Goal: Task Accomplishment & Management: Use online tool/utility

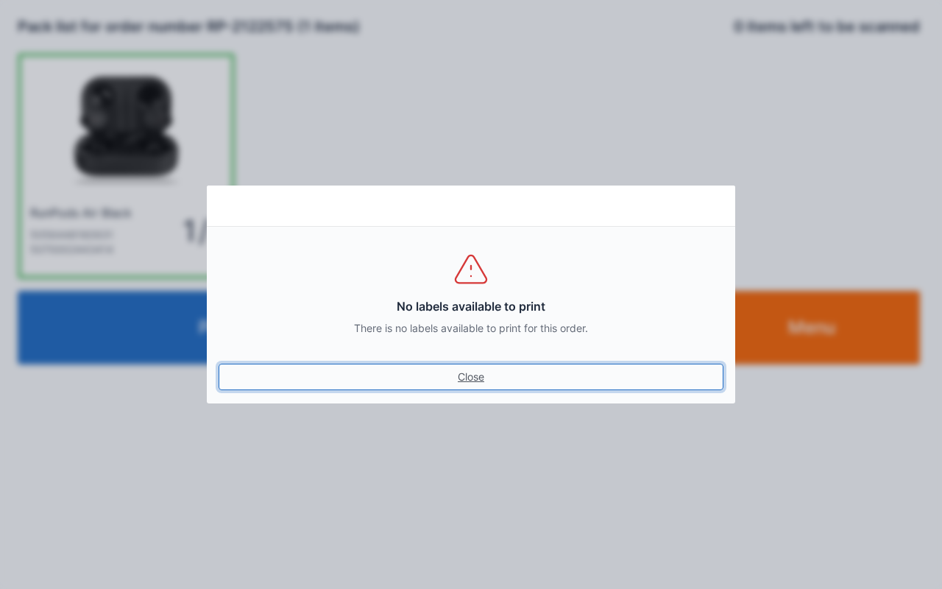
click at [459, 373] on link "Close" at bounding box center [471, 377] width 505 height 27
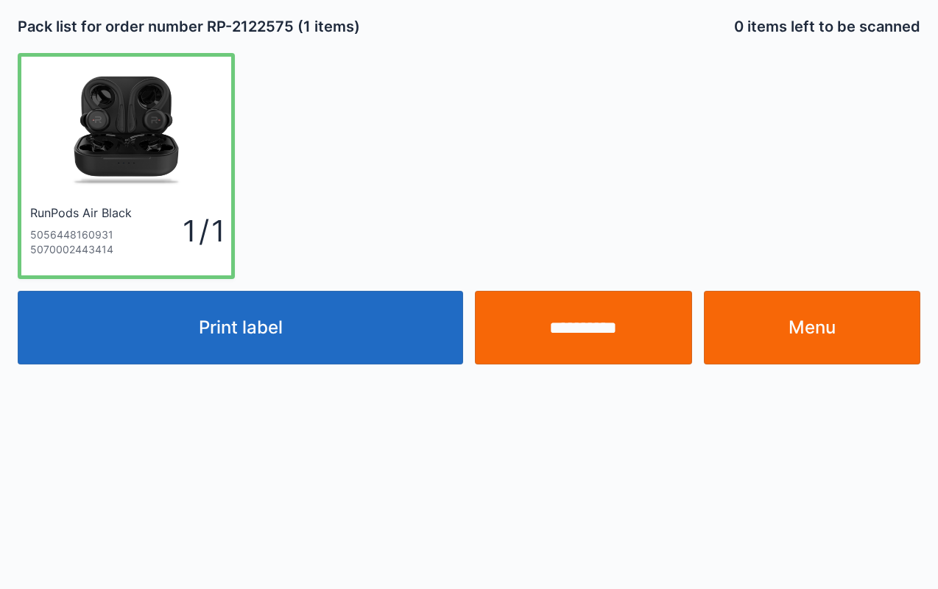
click at [598, 328] on input "**********" at bounding box center [583, 328] width 217 height 74
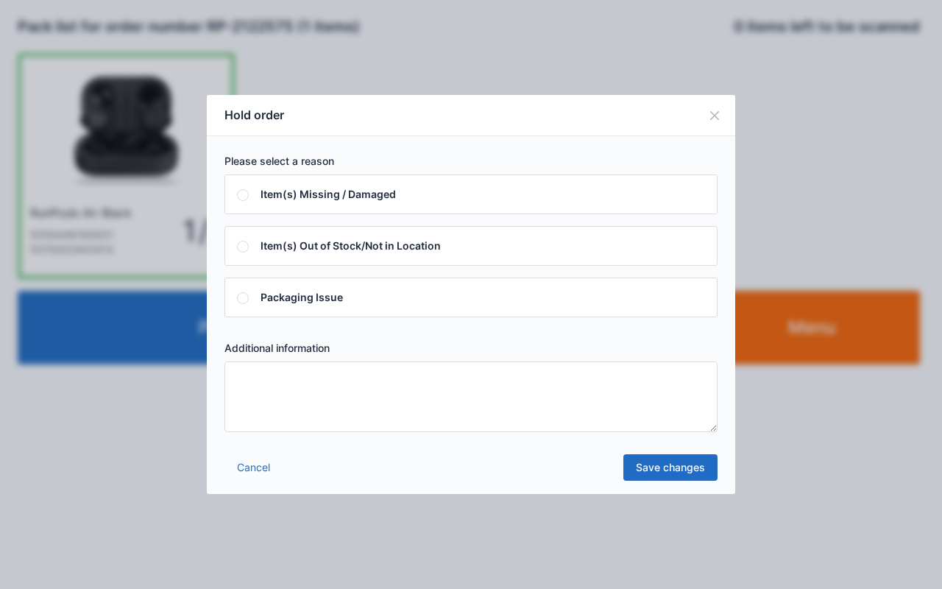
click at [389, 393] on textarea at bounding box center [471, 396] width 493 height 71
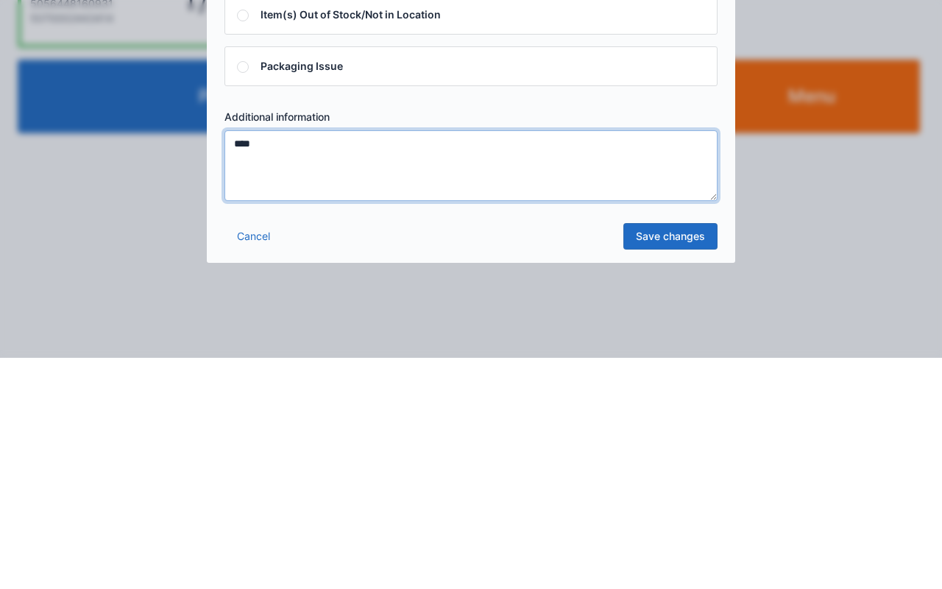
type textarea "****"
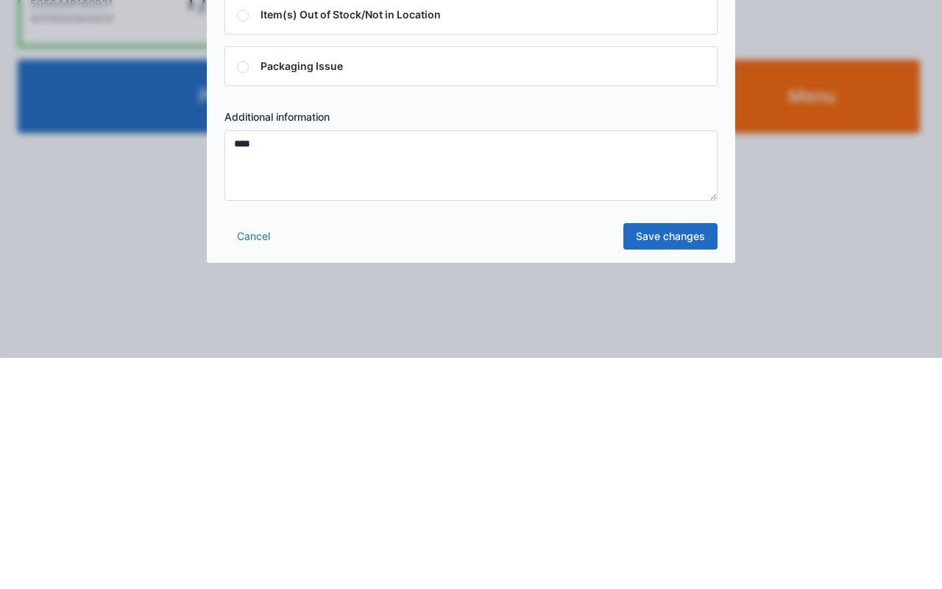
click at [691, 458] on link "Save changes" at bounding box center [671, 467] width 94 height 27
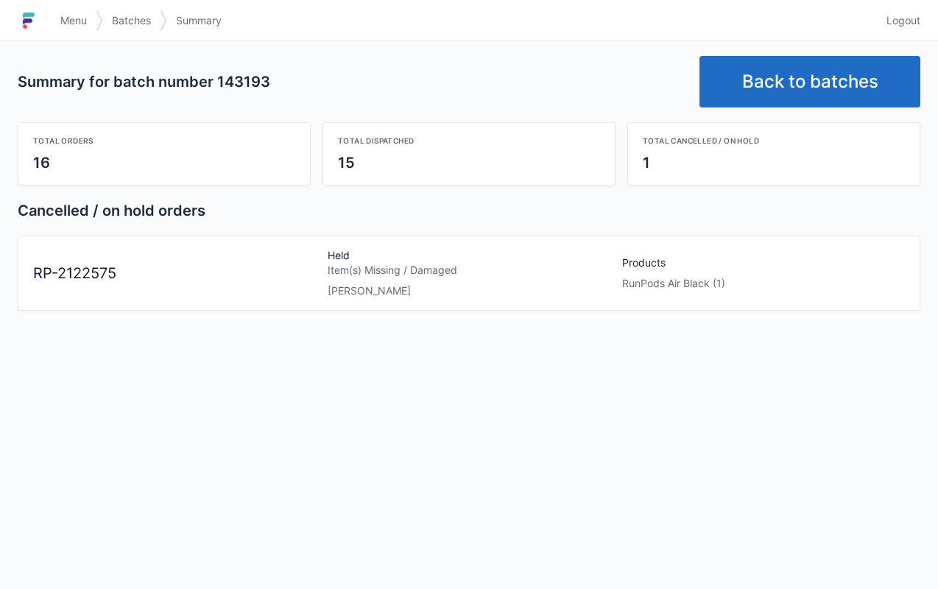
click at [77, 16] on span "Menu" at bounding box center [73, 20] width 27 height 15
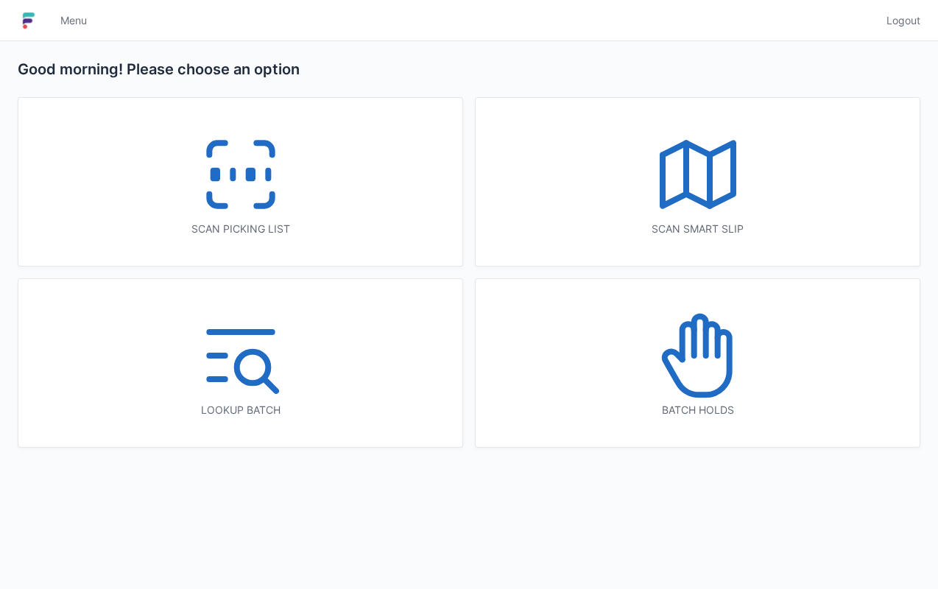
click at [773, 365] on div "Batch holds" at bounding box center [698, 363] width 444 height 168
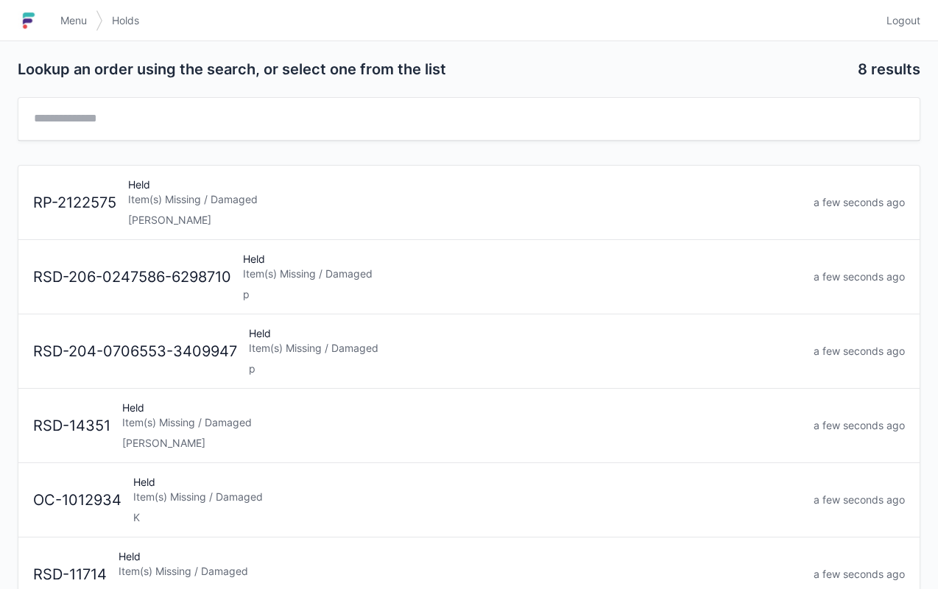
click at [386, 202] on div "Item(s) Missing / Damaged" at bounding box center [465, 199] width 674 height 15
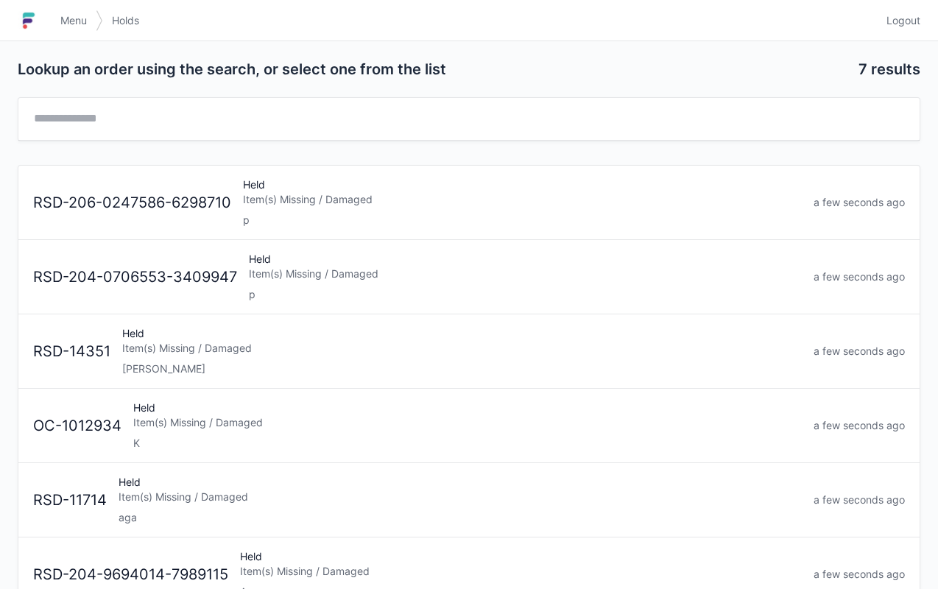
click at [80, 21] on span "Menu" at bounding box center [73, 20] width 27 height 15
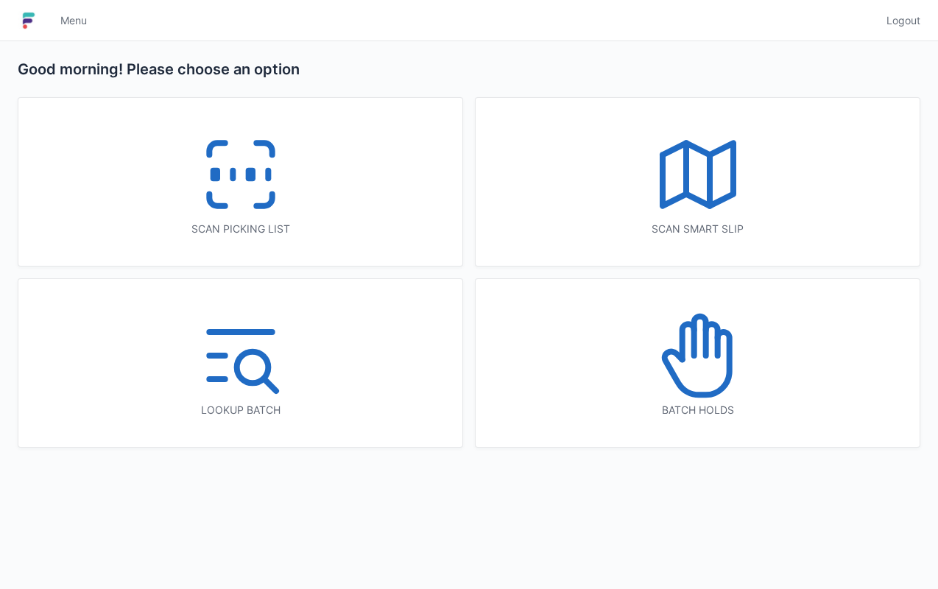
click at [358, 239] on div "Scan picking list" at bounding box center [240, 182] width 444 height 168
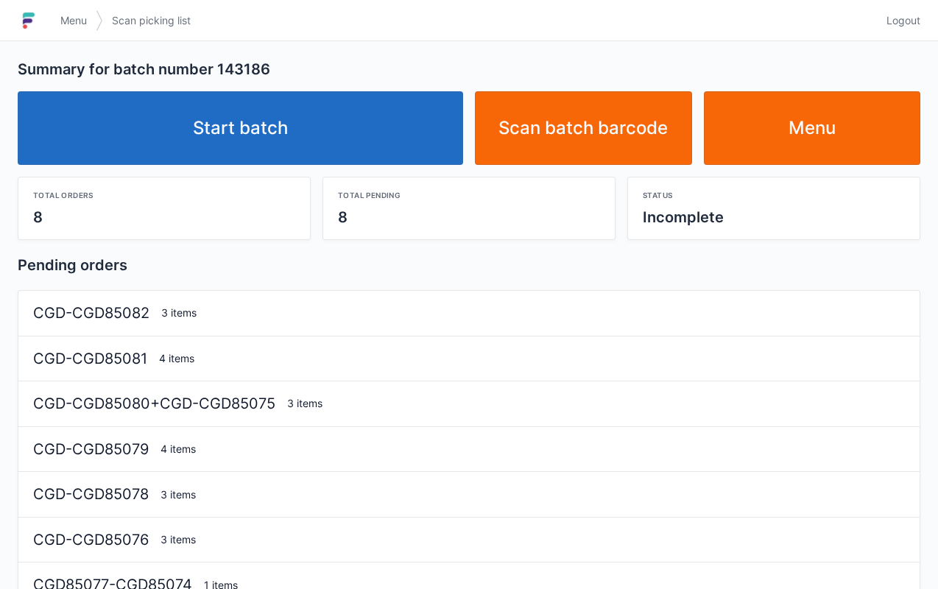
click at [368, 144] on link "Start batch" at bounding box center [240, 128] width 445 height 74
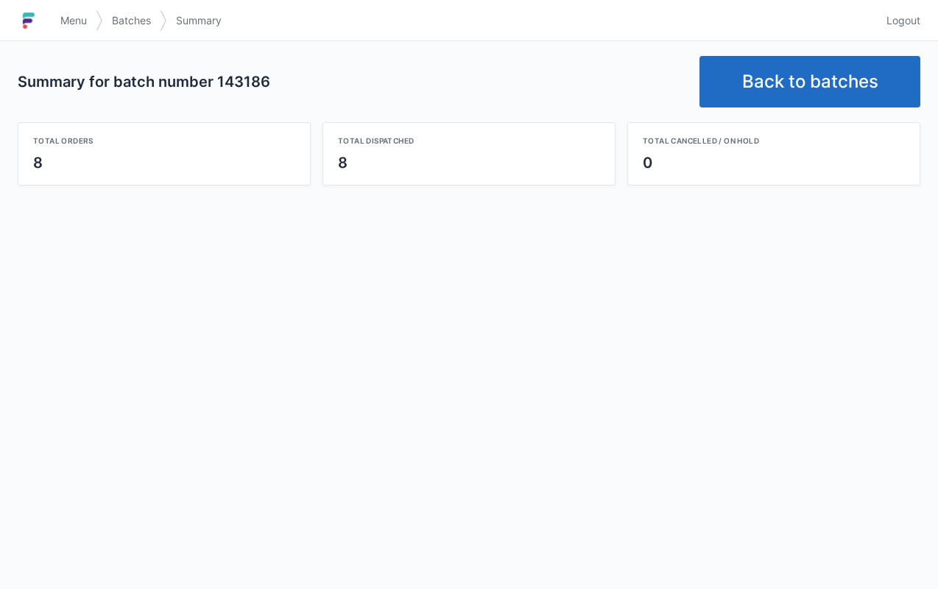
click at [773, 90] on link "Back to batches" at bounding box center [809, 82] width 221 height 52
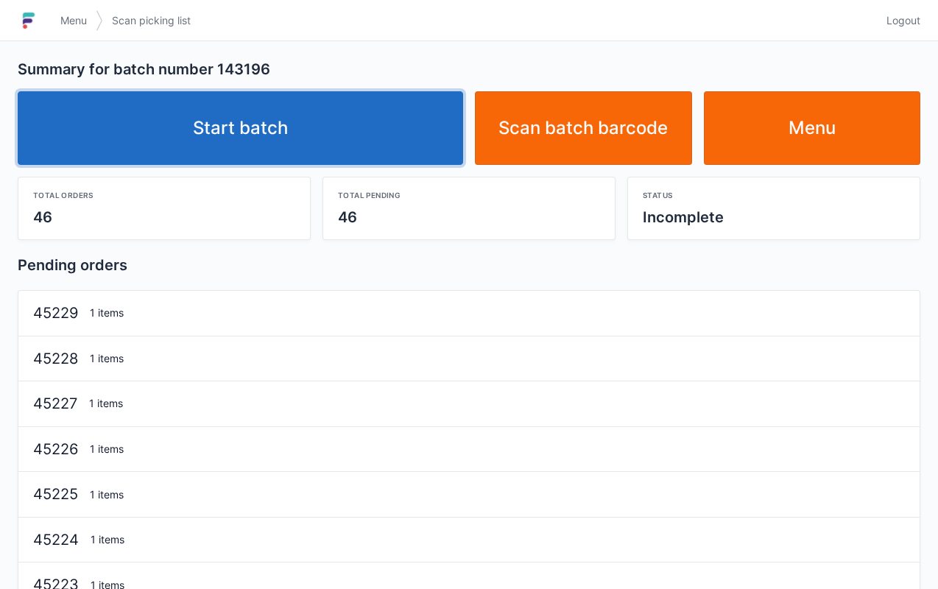
click at [339, 121] on link "Start batch" at bounding box center [240, 128] width 445 height 74
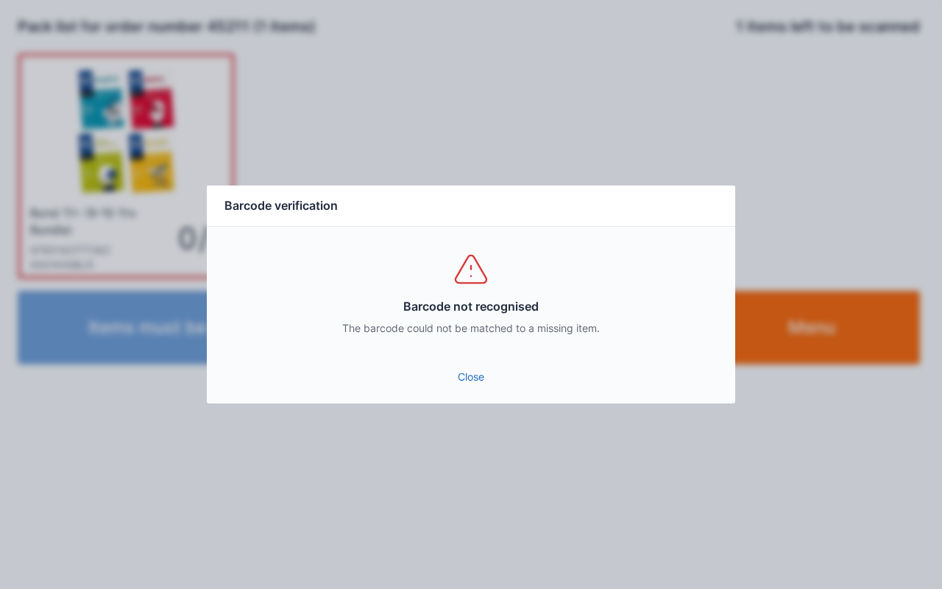
click at [481, 383] on link "Close" at bounding box center [471, 377] width 505 height 27
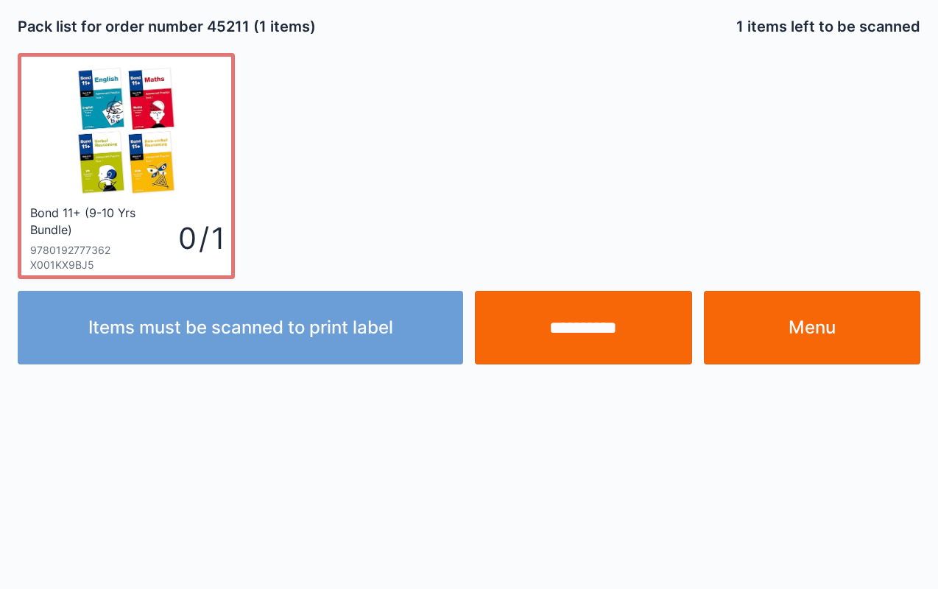
click at [589, 344] on input "**********" at bounding box center [583, 328] width 217 height 74
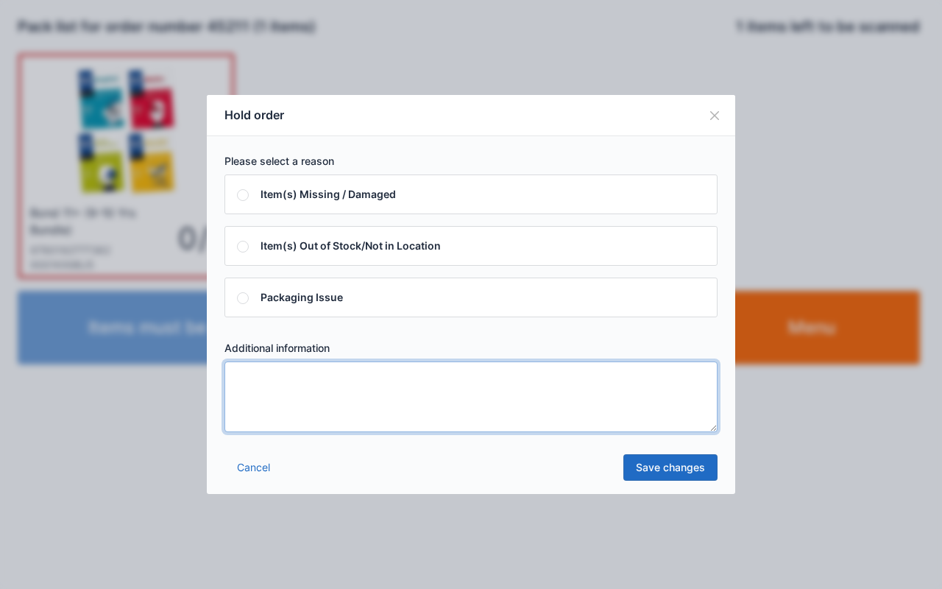
click at [532, 398] on textarea at bounding box center [471, 396] width 493 height 71
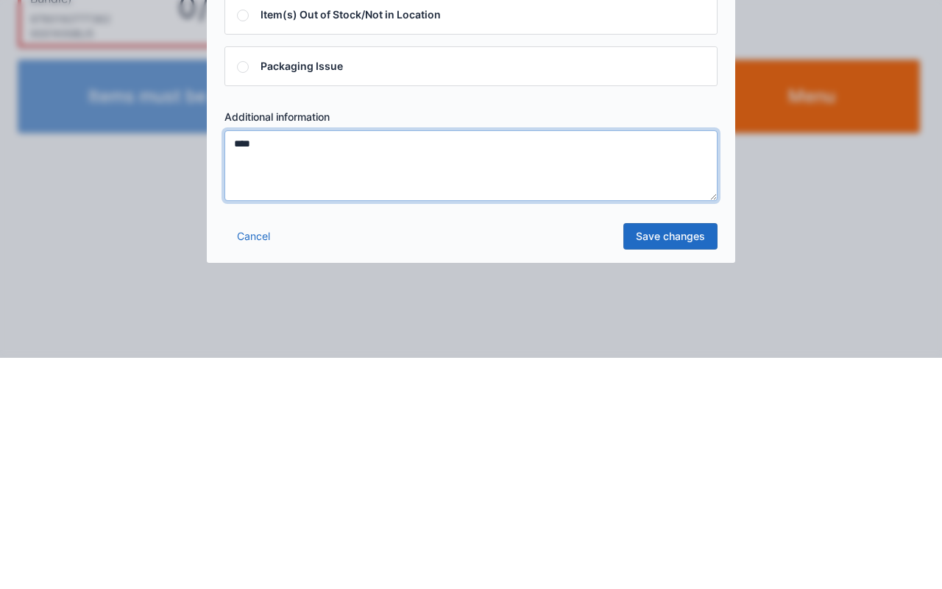
type textarea "****"
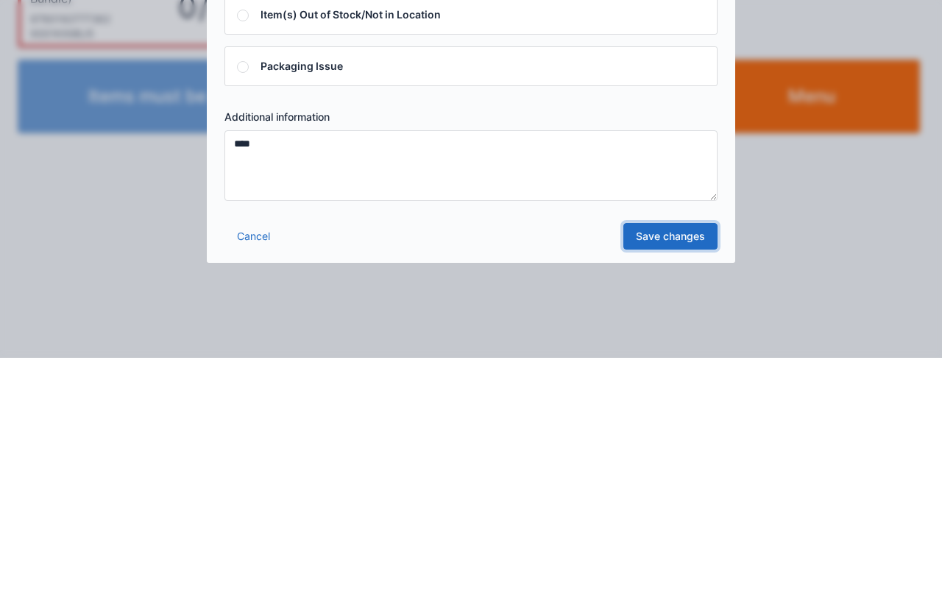
click at [667, 476] on link "Save changes" at bounding box center [671, 467] width 94 height 27
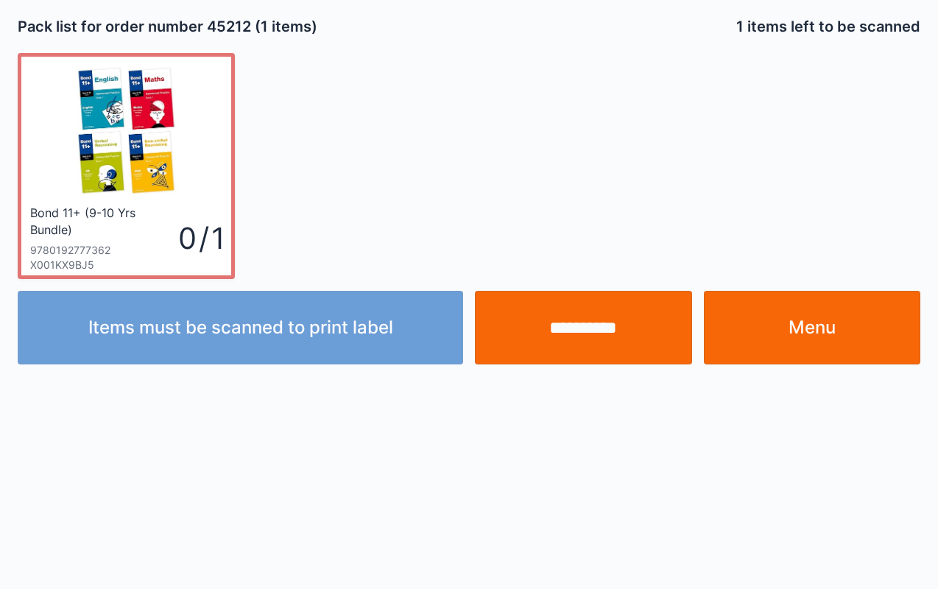
click at [599, 333] on input "**********" at bounding box center [583, 328] width 217 height 74
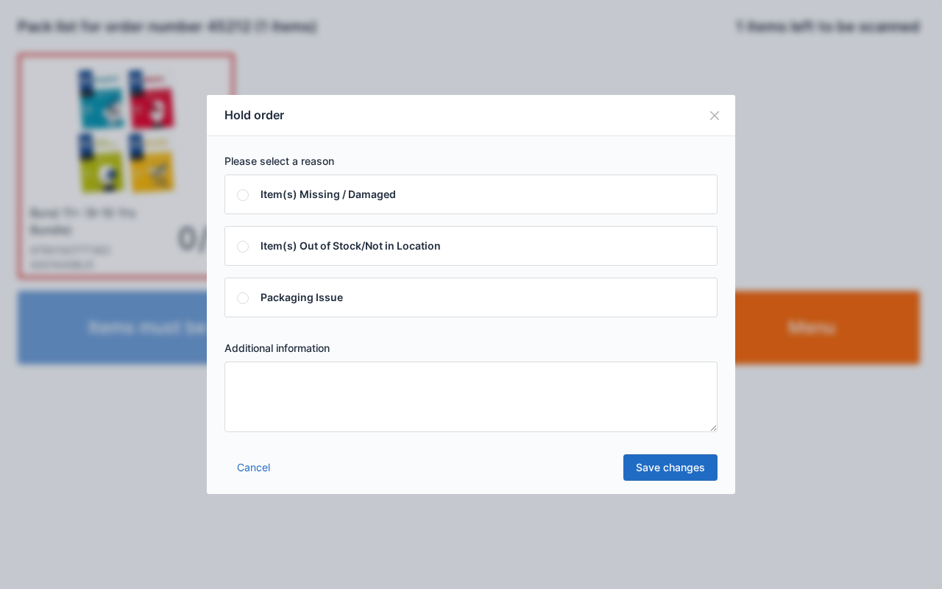
click at [585, 400] on textarea at bounding box center [471, 396] width 493 height 71
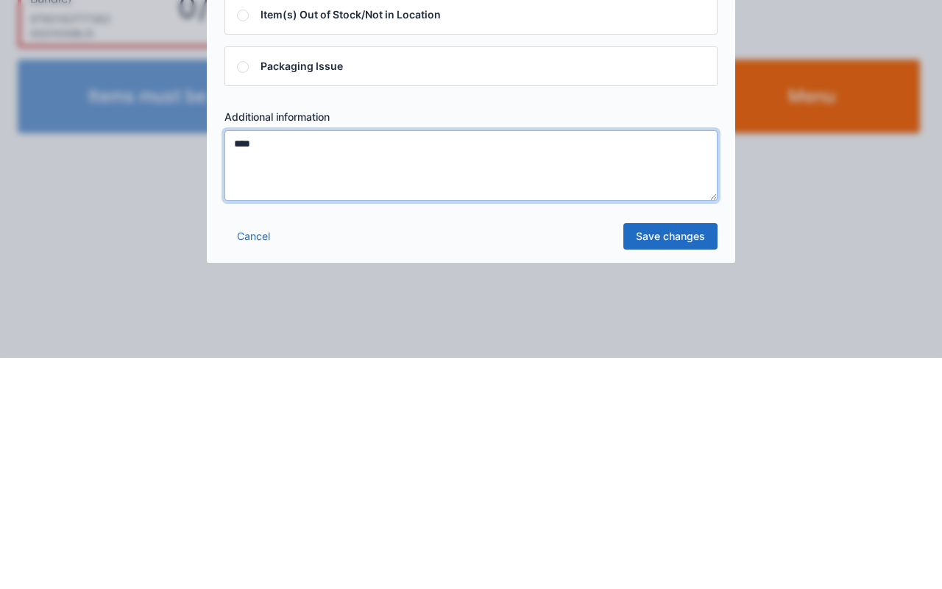
type textarea "****"
click at [683, 476] on link "Save changes" at bounding box center [671, 467] width 94 height 27
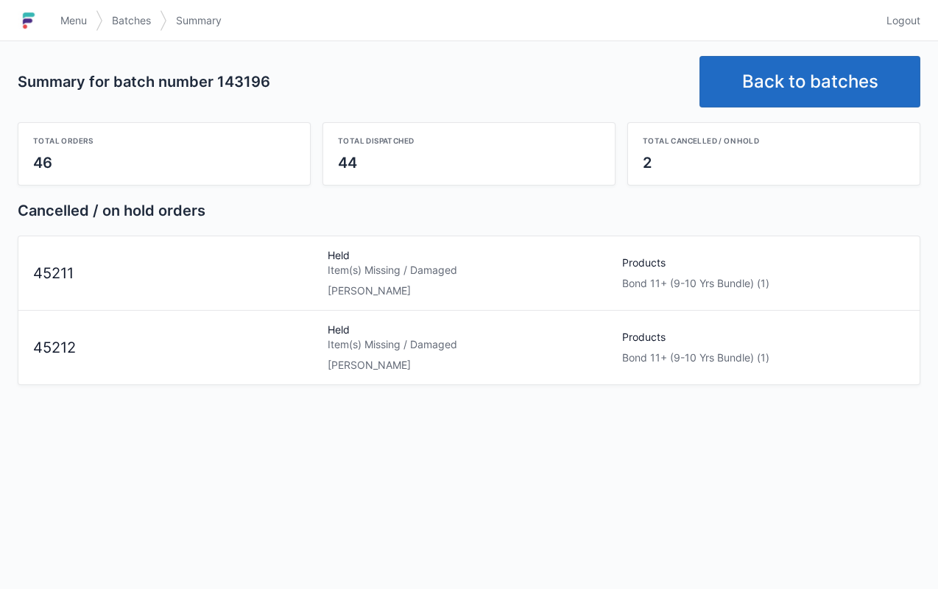
click at [57, 21] on link "Menu" at bounding box center [74, 20] width 44 height 27
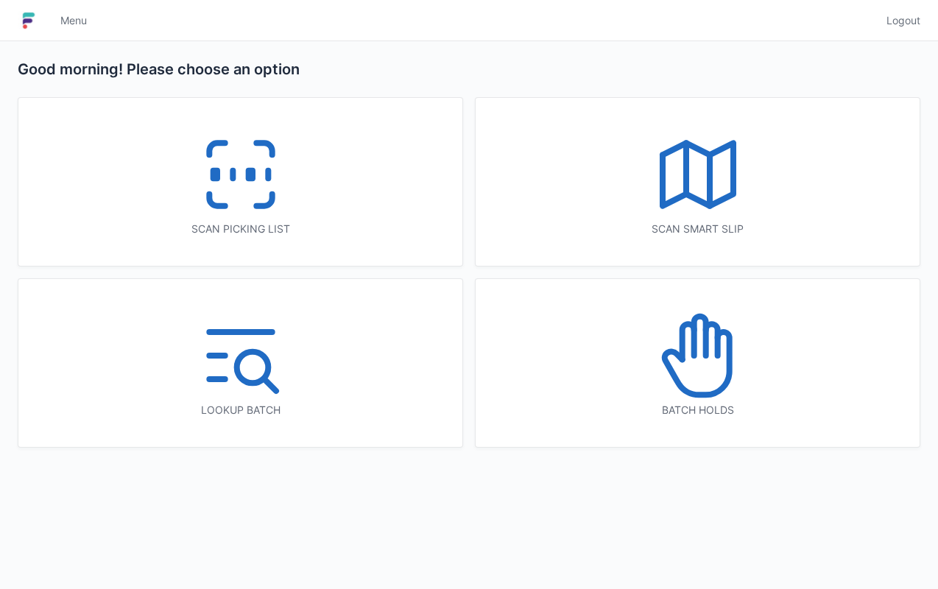
click at [714, 342] on icon at bounding box center [711, 340] width 12 height 32
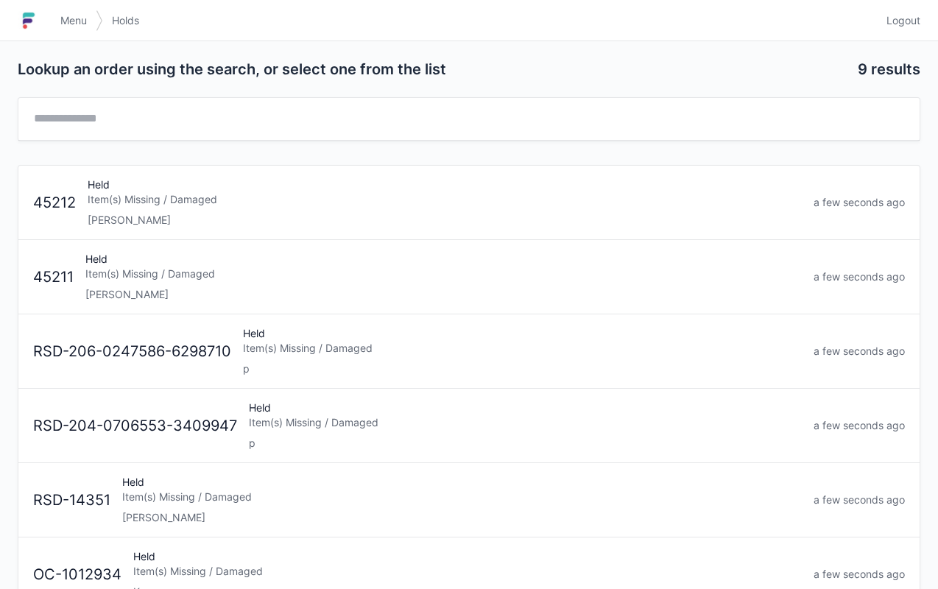
click at [328, 213] on div "lori" at bounding box center [445, 220] width 714 height 15
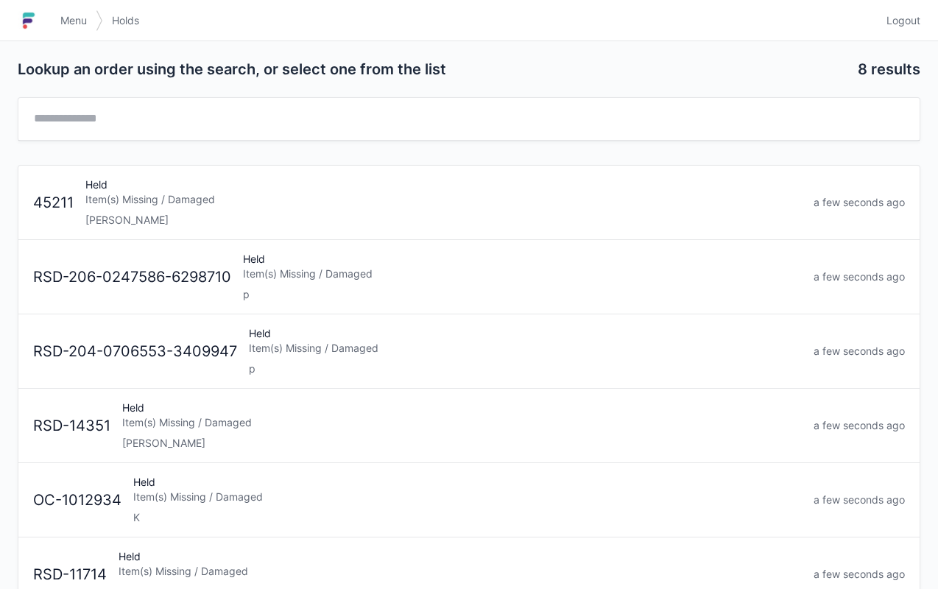
click at [364, 208] on div "Held Item(s) Missing / Damaged lori" at bounding box center [444, 202] width 728 height 50
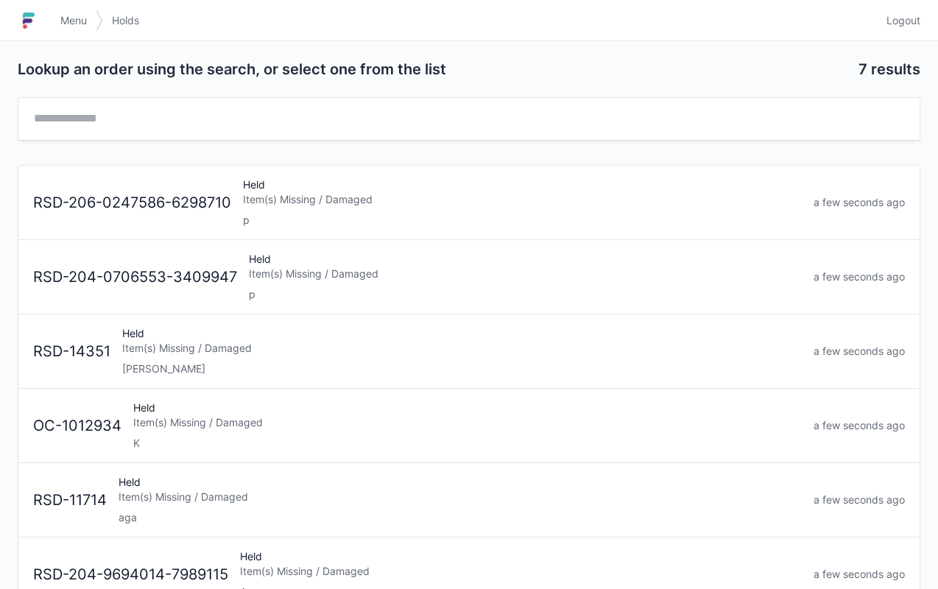
click at [73, 15] on span "Menu" at bounding box center [73, 20] width 27 height 15
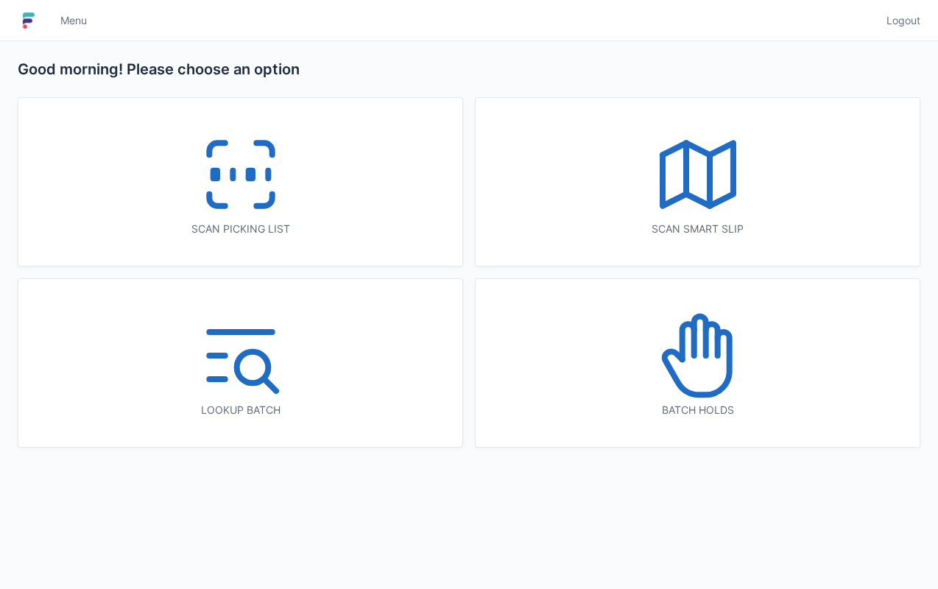
click at [239, 193] on icon at bounding box center [241, 174] width 94 height 94
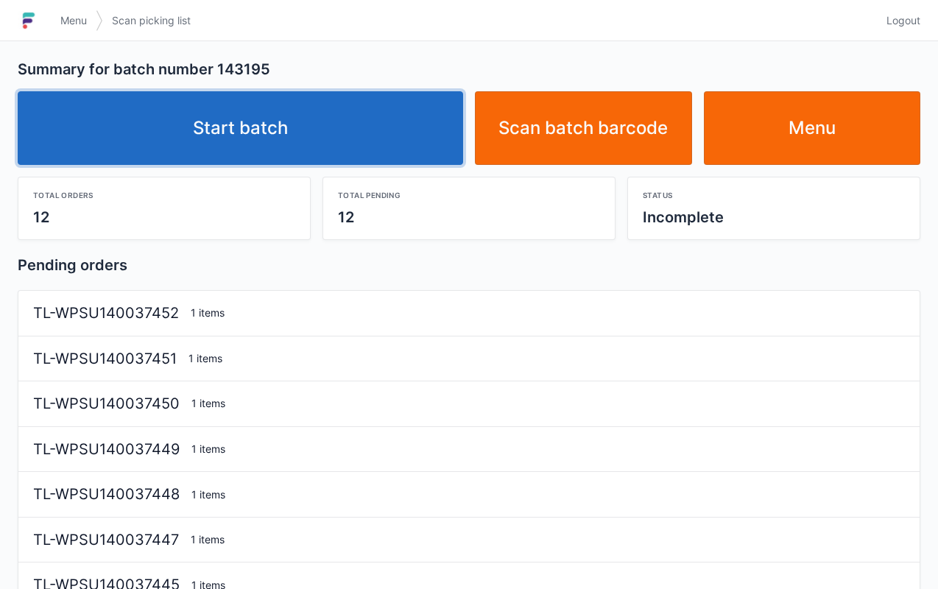
click at [346, 130] on link "Start batch" at bounding box center [240, 128] width 445 height 74
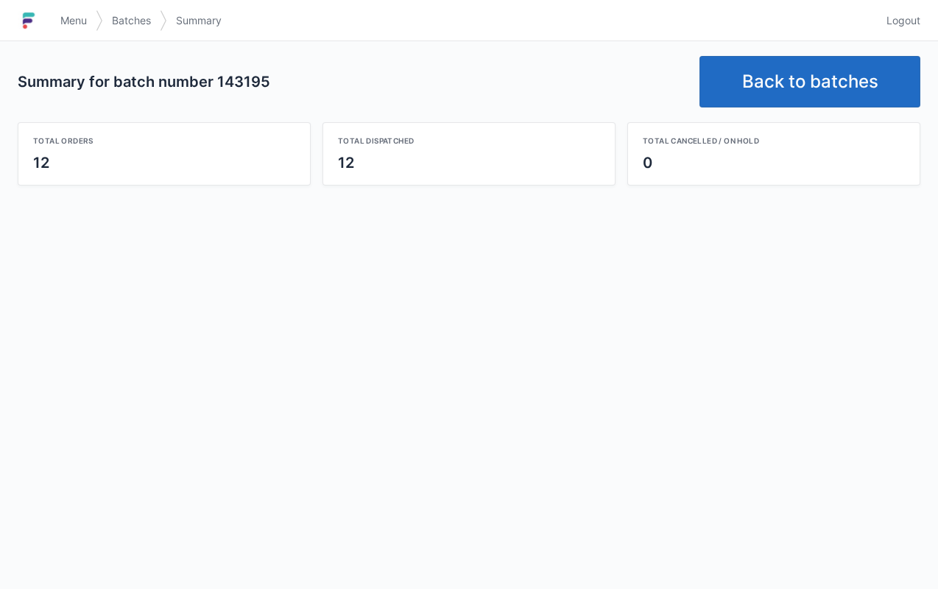
click at [777, 84] on link "Back to batches" at bounding box center [809, 82] width 221 height 52
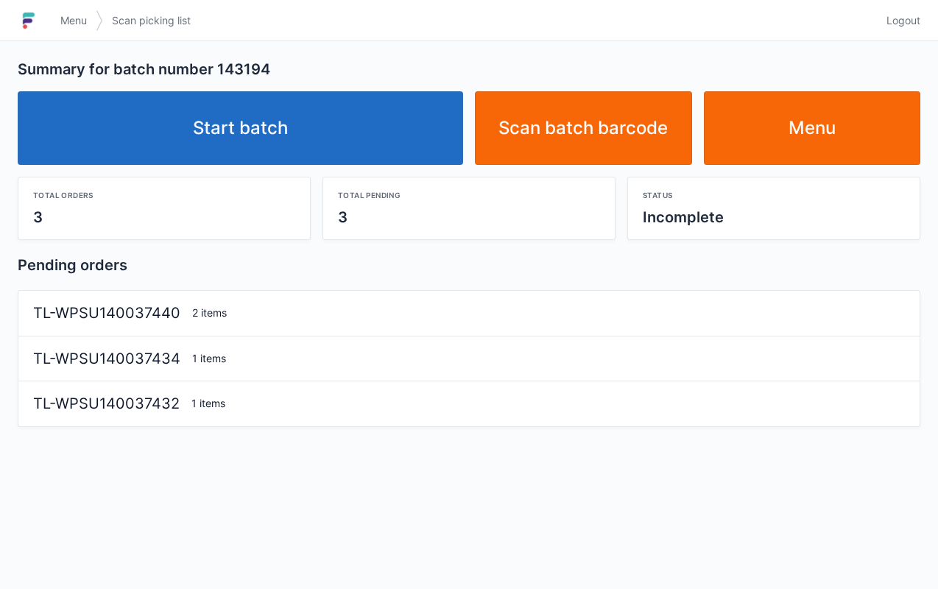
click at [432, 122] on link "Start batch" at bounding box center [240, 128] width 445 height 74
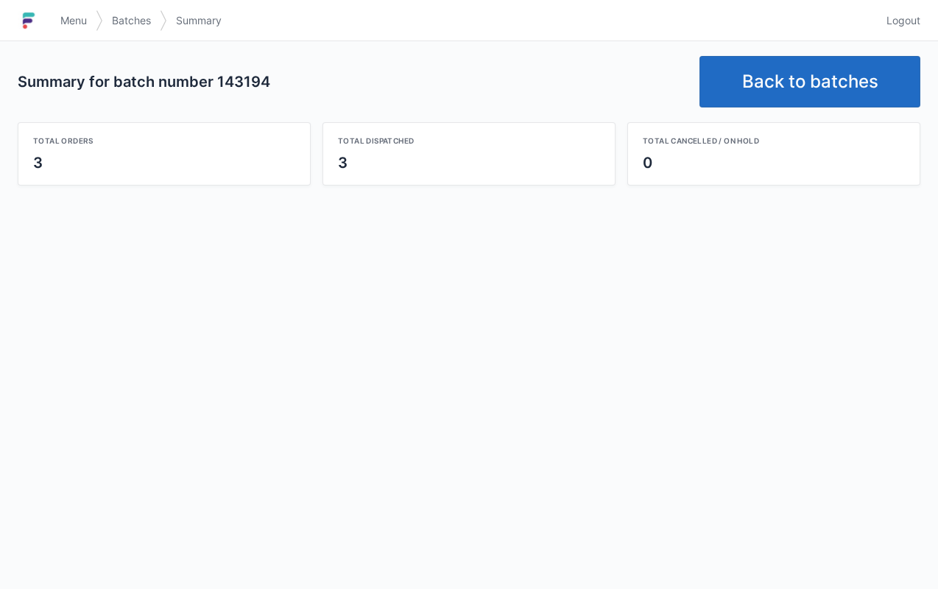
click at [786, 74] on link "Back to batches" at bounding box center [809, 82] width 221 height 52
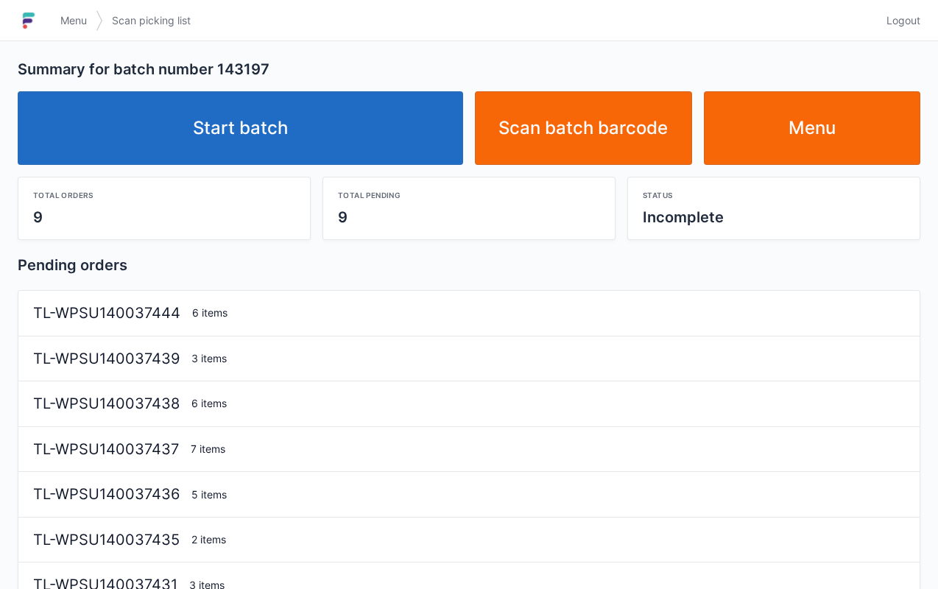
click at [364, 137] on link "Start batch" at bounding box center [240, 128] width 445 height 74
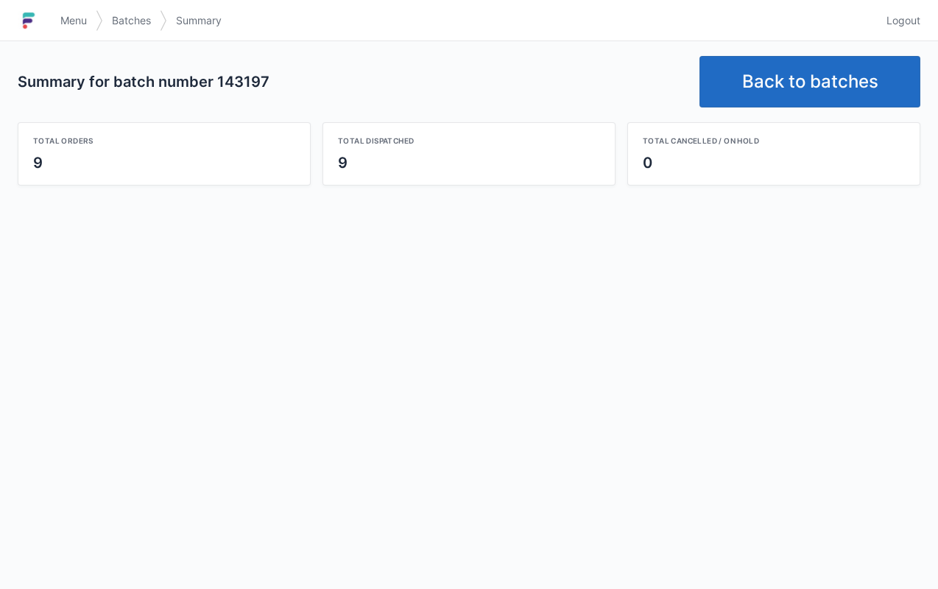
click at [777, 81] on link "Back to batches" at bounding box center [809, 82] width 221 height 52
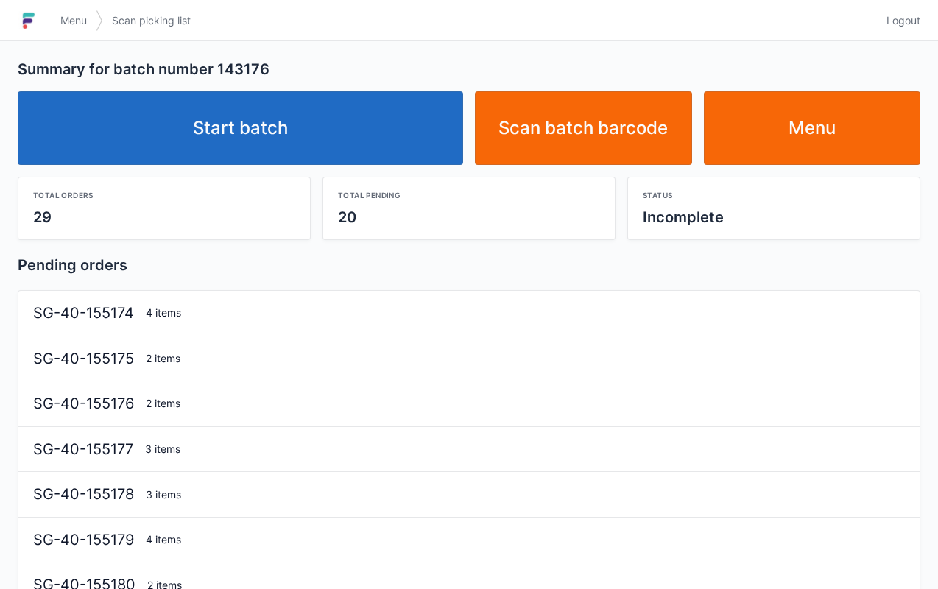
click at [381, 118] on link "Start batch" at bounding box center [240, 128] width 445 height 74
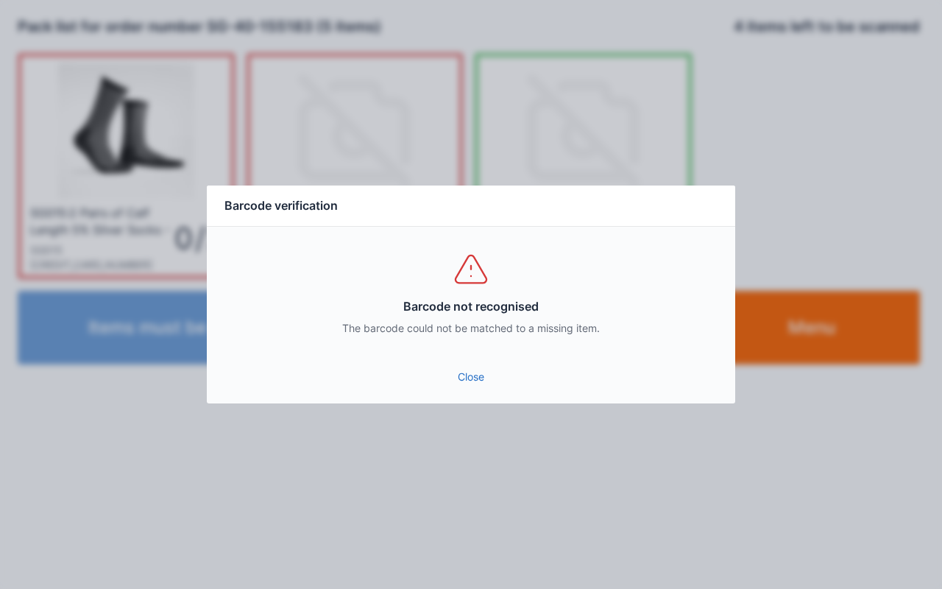
click at [471, 364] on link "Close" at bounding box center [471, 377] width 505 height 27
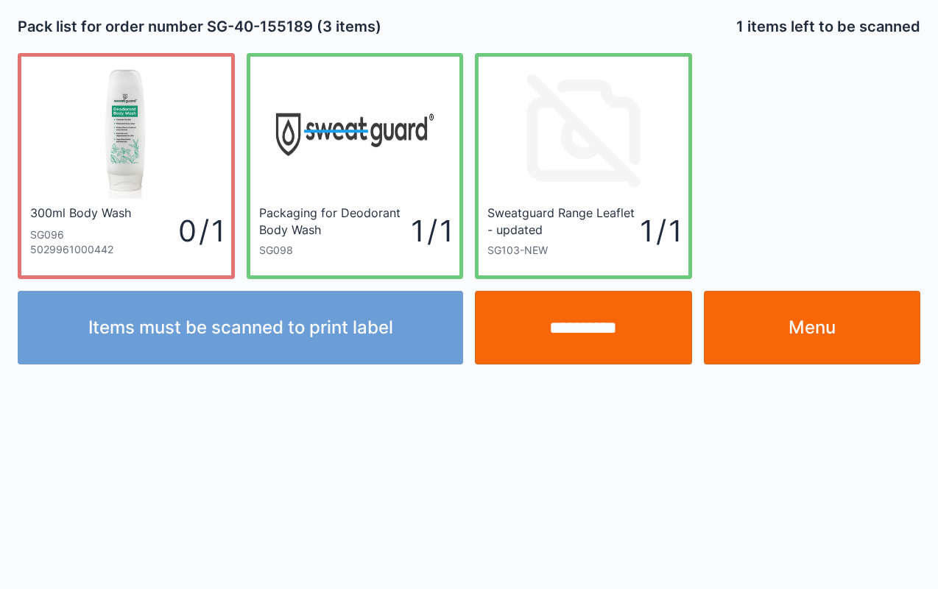
click at [853, 333] on link "Menu" at bounding box center [812, 328] width 217 height 74
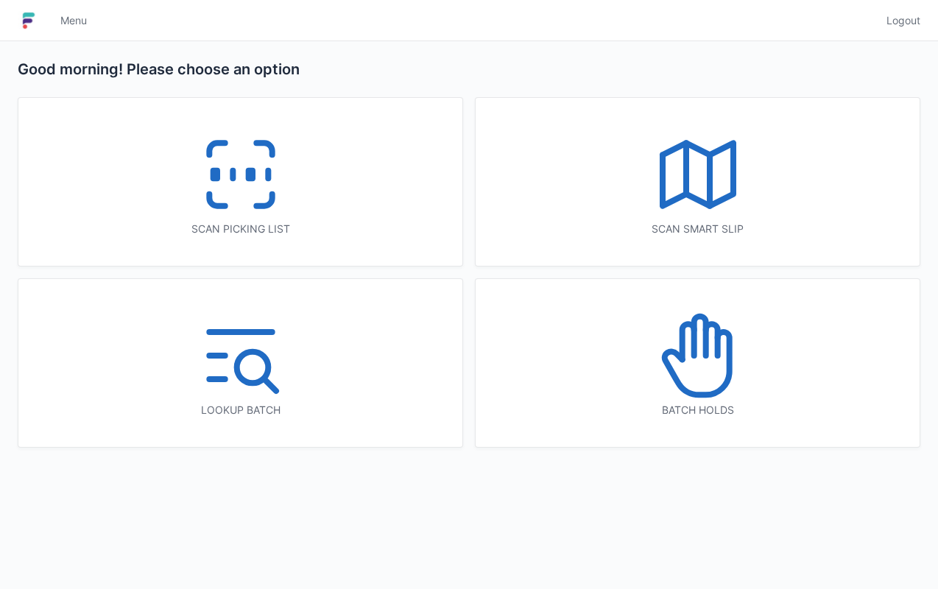
click at [325, 194] on div "Scan picking list" at bounding box center [240, 182] width 444 height 168
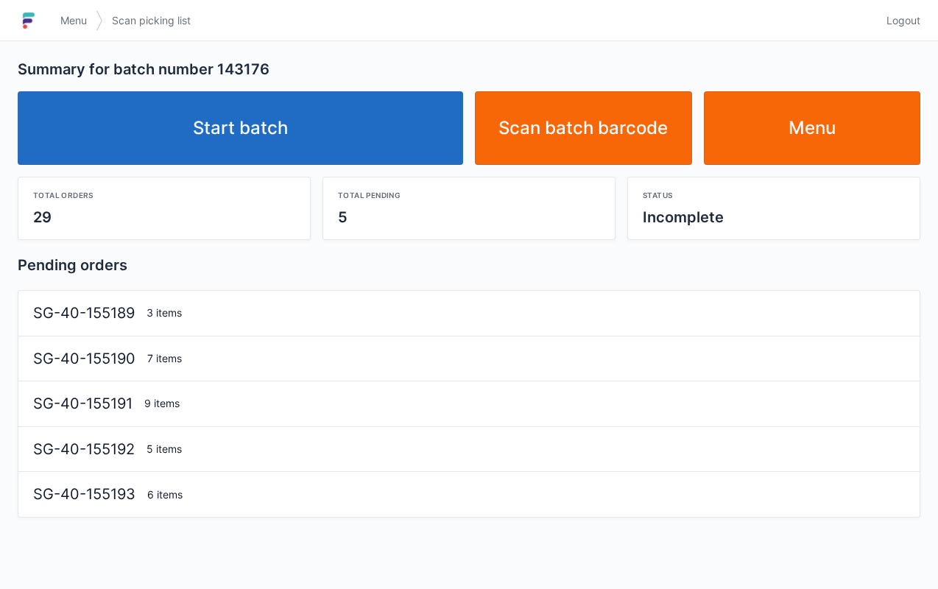
click at [854, 130] on link "Menu" at bounding box center [812, 128] width 217 height 74
